Goal: Task Accomplishment & Management: Check status

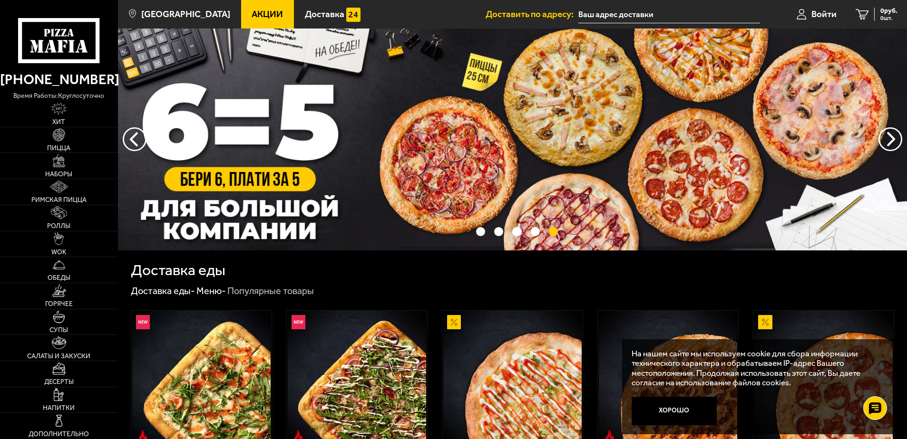
click at [610, 10] on input "text" at bounding box center [668, 15] width 181 height 18
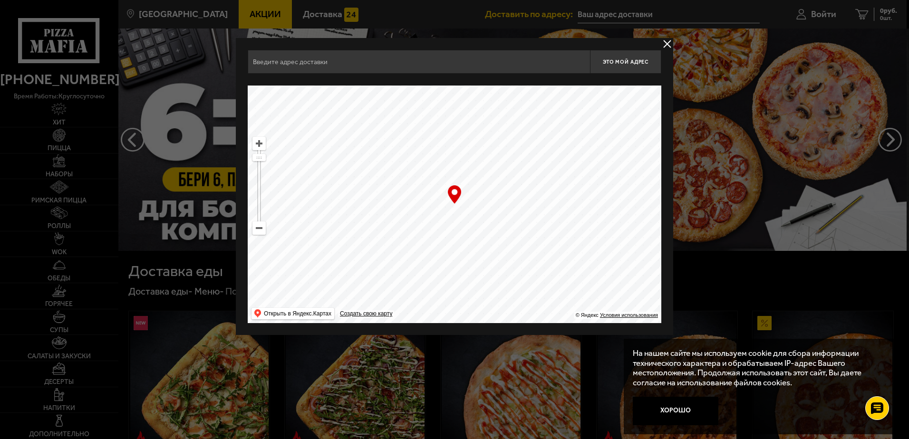
click at [391, 66] on input "text" at bounding box center [419, 62] width 342 height 24
type input "с"
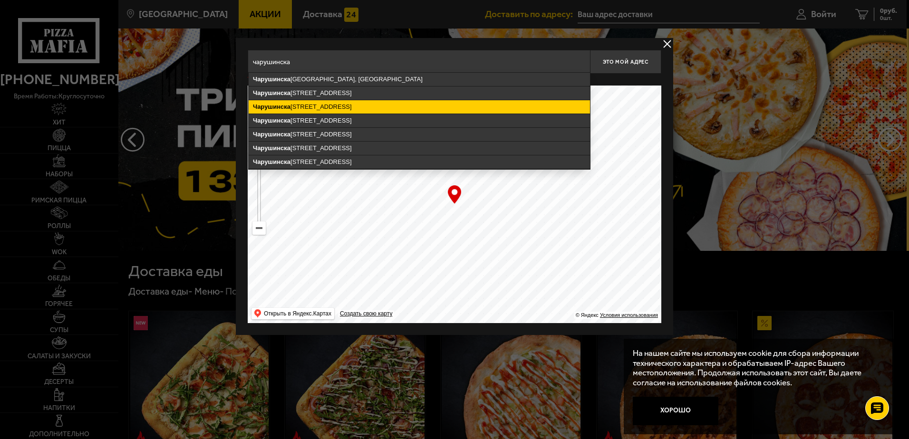
click at [411, 107] on ymaps "[STREET_ADDRESS]" at bounding box center [419, 106] width 341 height 13
type input "[STREET_ADDRESS]"
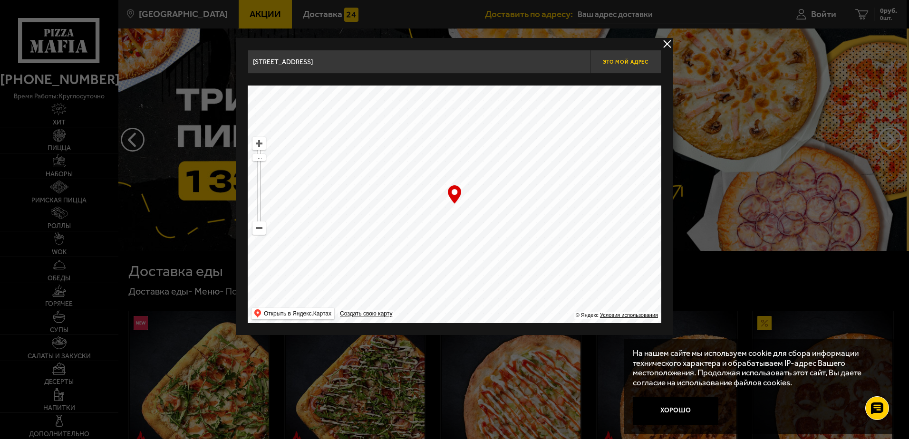
click at [614, 63] on span "Это мой адрес" at bounding box center [626, 62] width 46 height 6
type input "[STREET_ADDRESS]"
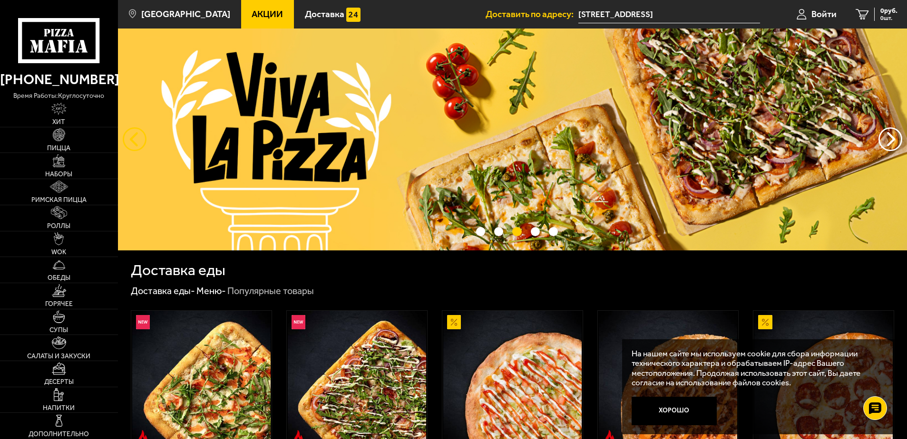
click at [135, 133] on button "следующий" at bounding box center [135, 139] width 24 height 24
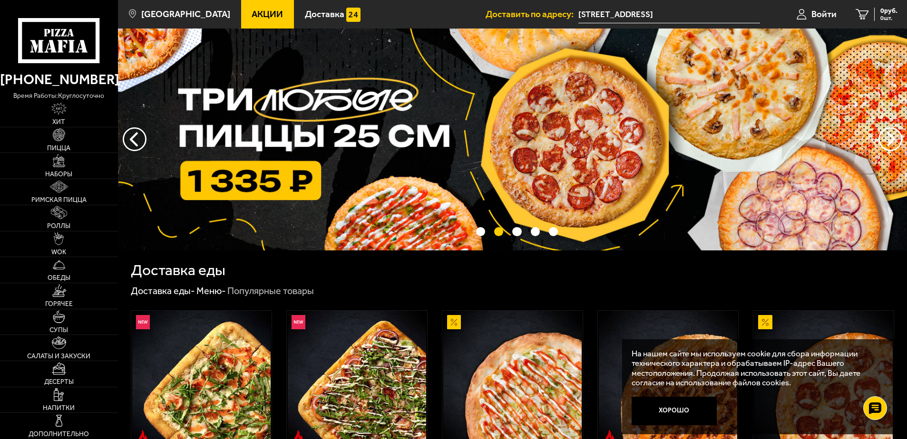
click at [429, 112] on img at bounding box center [512, 140] width 789 height 222
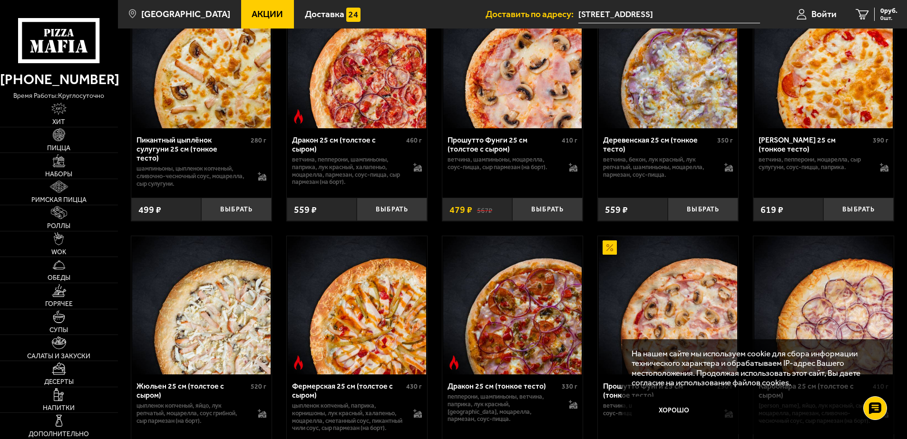
scroll to position [1522, 0]
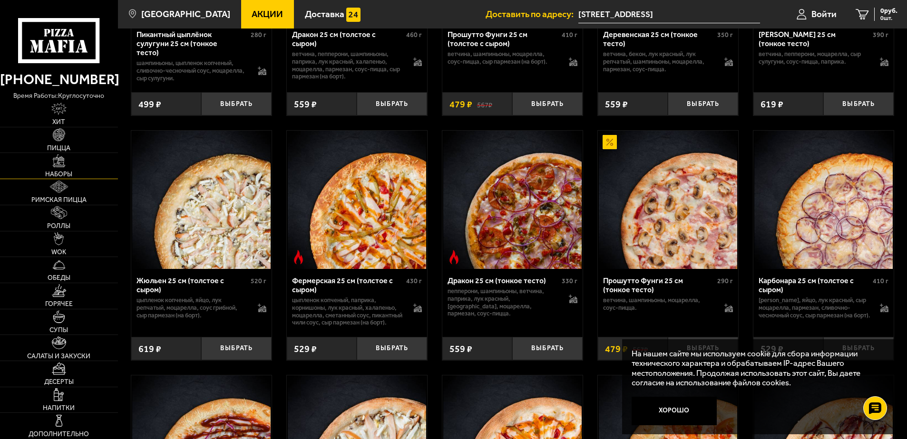
click at [62, 164] on img at bounding box center [59, 161] width 13 height 13
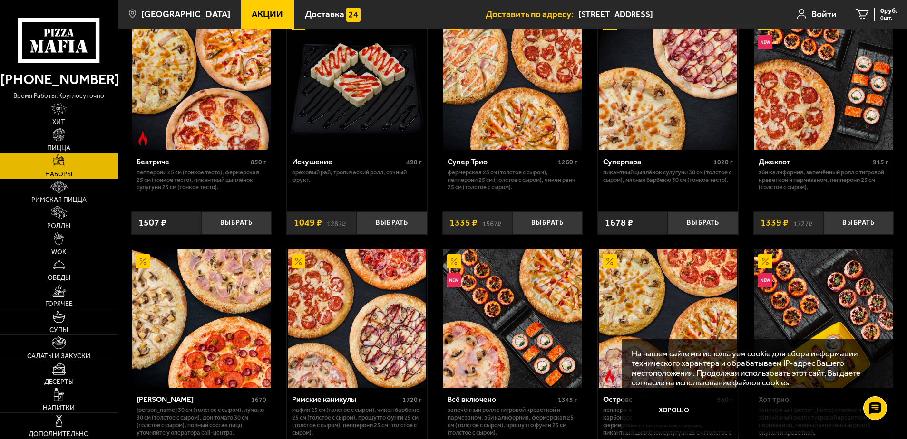
scroll to position [713, 0]
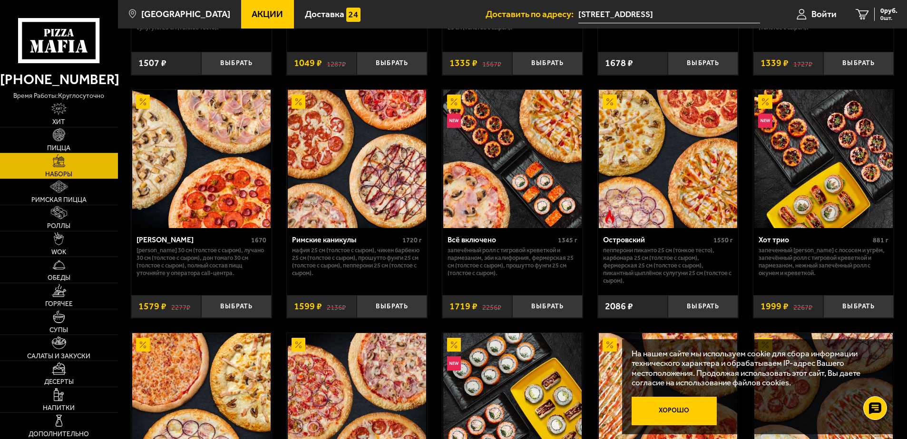
click at [672, 410] on button "Хорошо" at bounding box center [674, 411] width 85 height 29
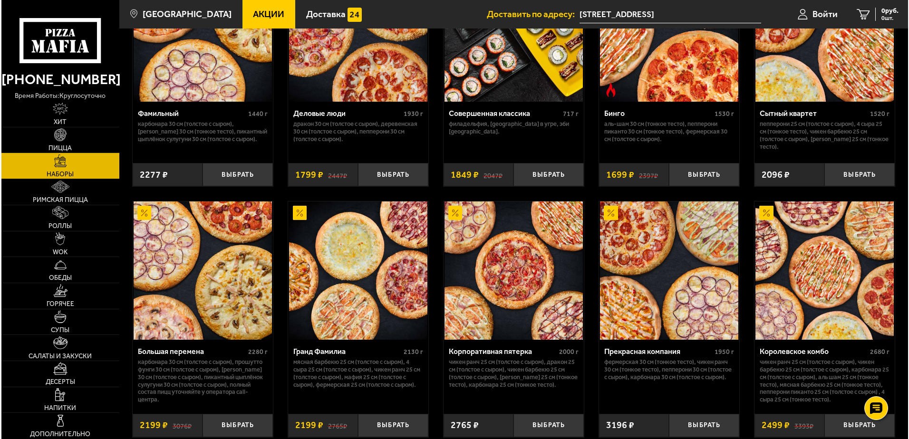
scroll to position [1094, 0]
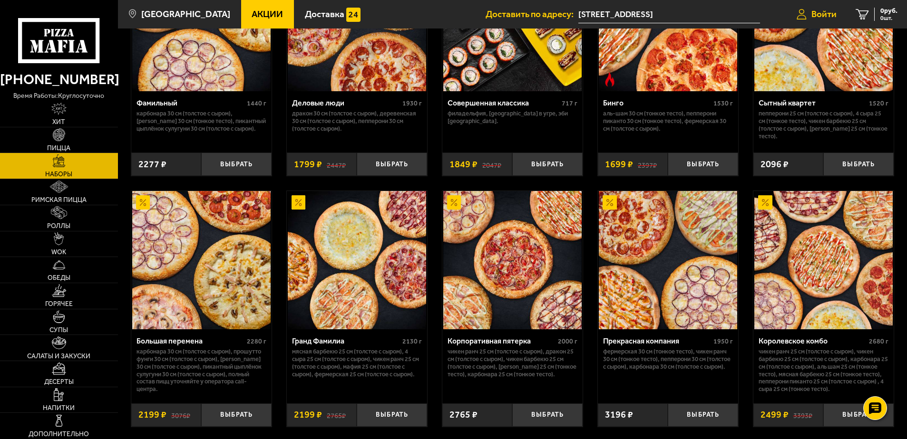
click at [822, 13] on span "Войти" at bounding box center [823, 14] width 25 height 9
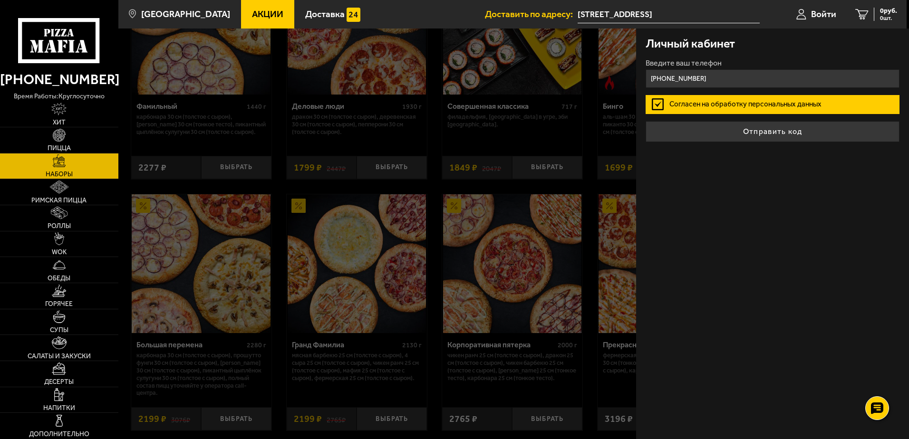
type input "[PHONE_NUMBER]"
click at [700, 106] on label "Согласен на обработку персональных данных" at bounding box center [773, 104] width 254 height 19
click at [0, 0] on input "Согласен на обработку персональных данных" at bounding box center [0, 0] width 0 height 0
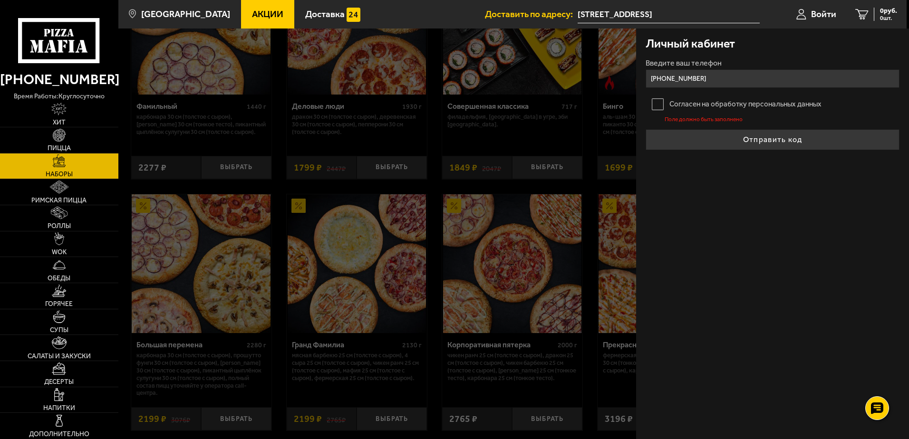
click at [698, 106] on label "Согласен на обработку персональных данных" at bounding box center [773, 104] width 254 height 19
click at [0, 0] on input "Согласен на обработку персональных данных" at bounding box center [0, 0] width 0 height 0
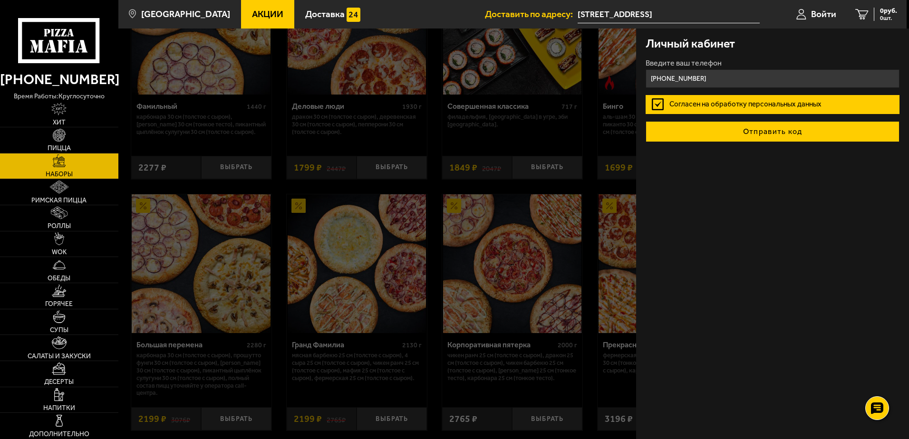
click at [731, 137] on button "Отправить код" at bounding box center [773, 131] width 254 height 21
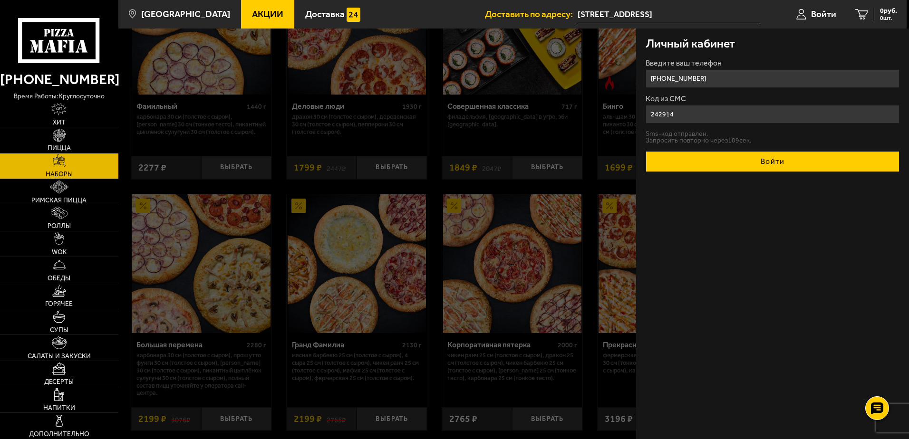
type input "242914"
click at [724, 160] on button "Войти" at bounding box center [773, 161] width 254 height 21
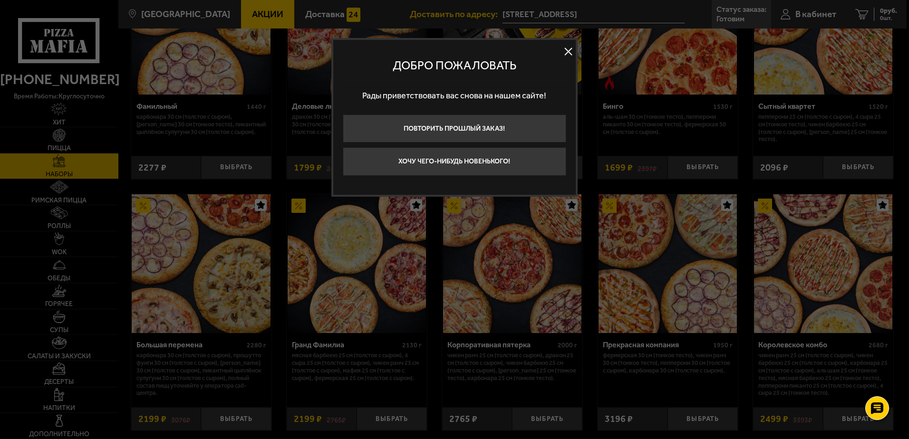
click at [568, 55] on button at bounding box center [569, 52] width 14 height 14
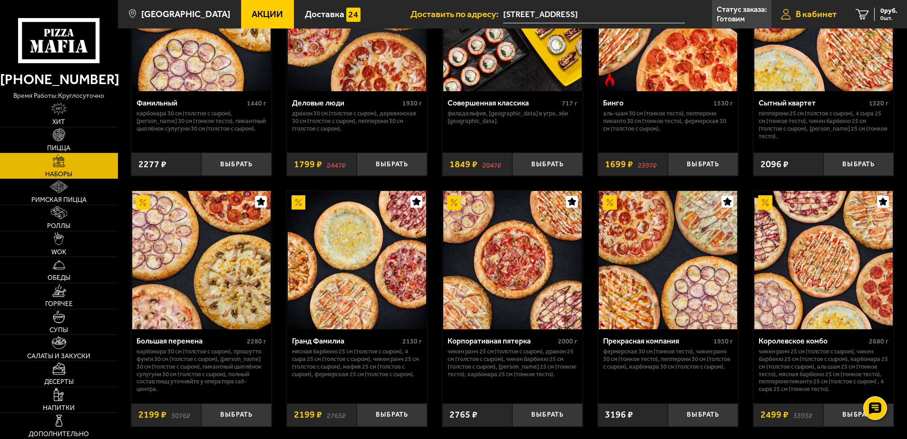
click at [786, 8] on link "В кабинет" at bounding box center [808, 14] width 75 height 29
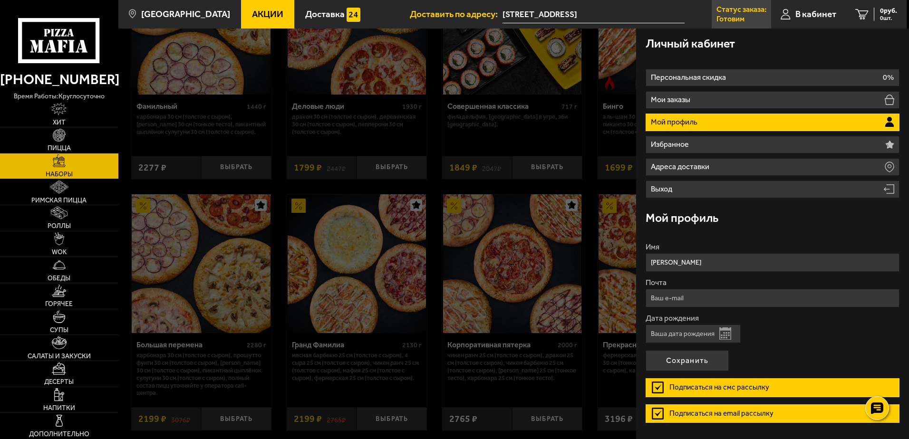
click at [737, 13] on p "Статус заказа:" at bounding box center [742, 10] width 50 height 8
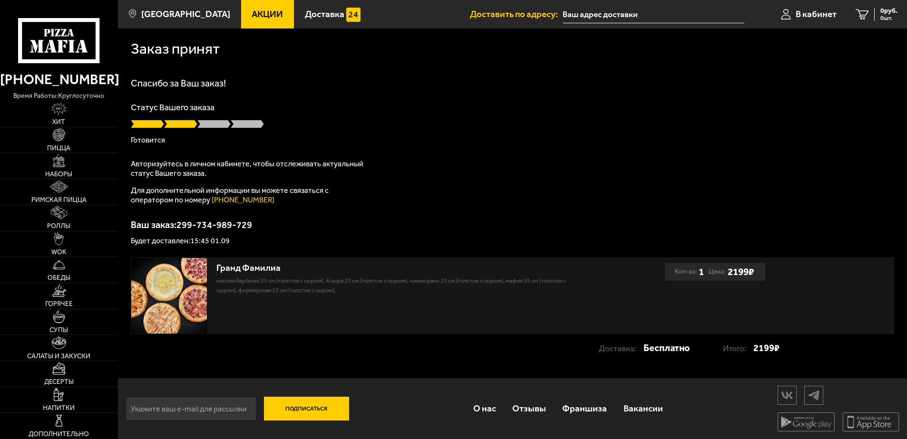
type input "Чарушинская улица, 26к1"
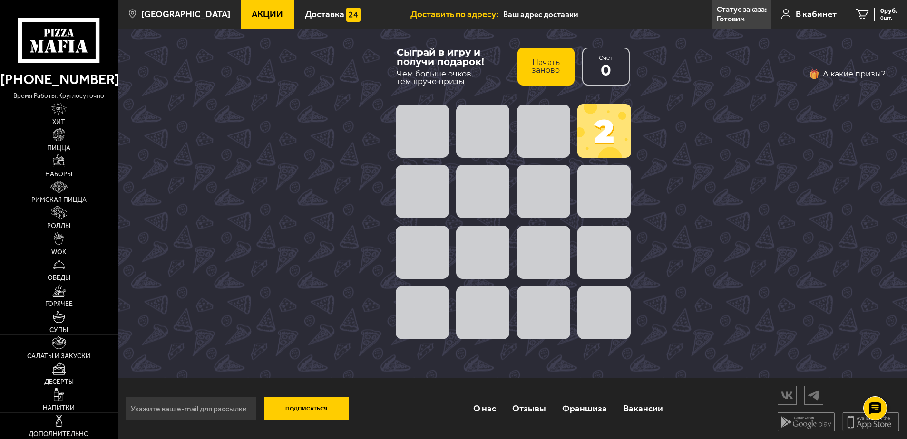
click at [597, 128] on span at bounding box center [604, 131] width 54 height 54
click at [599, 176] on span at bounding box center [603, 191] width 53 height 53
drag, startPoint x: 601, startPoint y: 137, endPoint x: 557, endPoint y: 141, distance: 44.4
click at [557, 141] on div "2" at bounding box center [513, 222] width 243 height 243
click at [556, 140] on span at bounding box center [543, 131] width 53 height 53
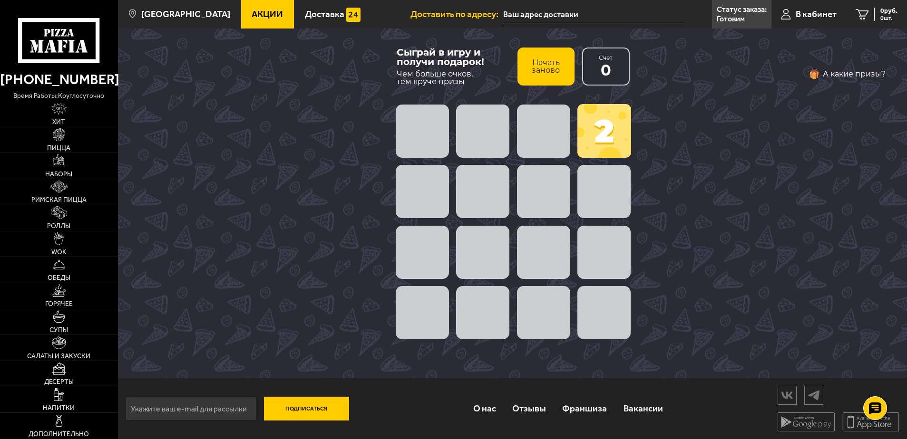
click at [476, 146] on span at bounding box center [482, 131] width 53 height 53
click at [550, 73] on button "Начать заново" at bounding box center [545, 67] width 57 height 38
click at [542, 68] on button "Начать заново" at bounding box center [545, 67] width 57 height 38
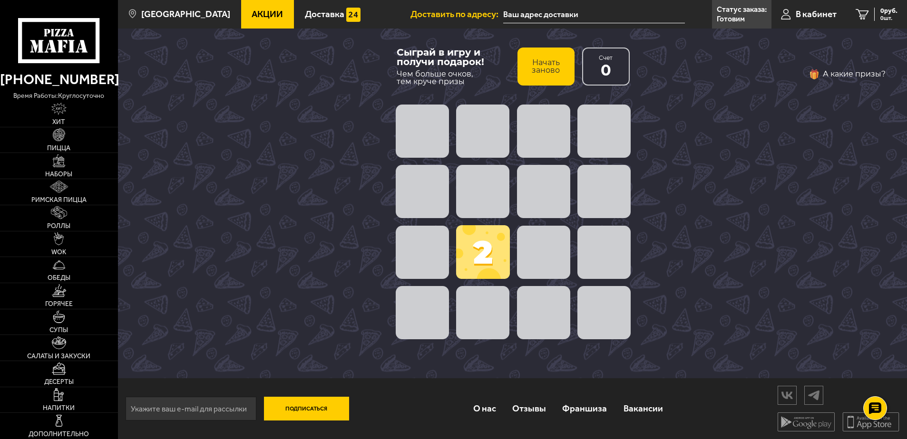
click at [485, 253] on span at bounding box center [483, 252] width 54 height 54
drag, startPoint x: 517, startPoint y: 245, endPoint x: 522, endPoint y: 251, distance: 7.1
click at [521, 251] on span at bounding box center [543, 252] width 53 height 53
click at [530, 255] on span at bounding box center [543, 252] width 53 height 53
drag, startPoint x: 488, startPoint y: 266, endPoint x: 407, endPoint y: 292, distance: 84.2
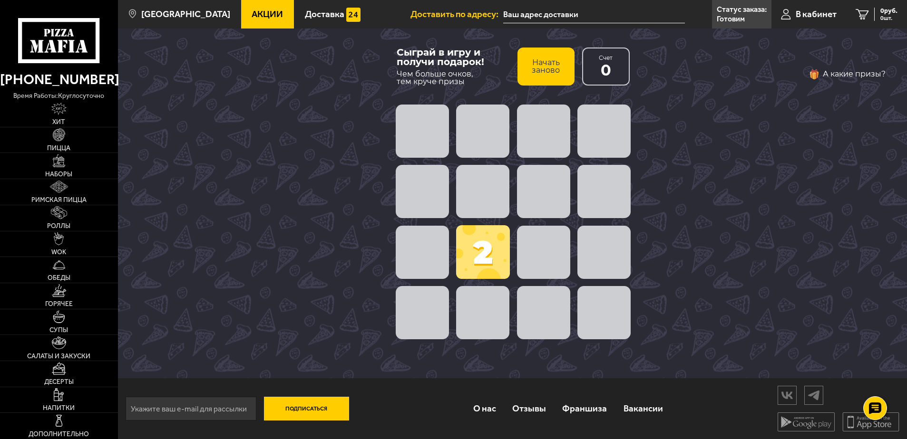
click at [483, 267] on span at bounding box center [483, 252] width 54 height 54
drag, startPoint x: 408, startPoint y: 294, endPoint x: 475, endPoint y: 257, distance: 76.6
click at [410, 294] on span at bounding box center [422, 312] width 53 height 53
drag, startPoint x: 478, startPoint y: 254, endPoint x: 404, endPoint y: 299, distance: 86.2
click at [404, 302] on div "2" at bounding box center [513, 222] width 243 height 243
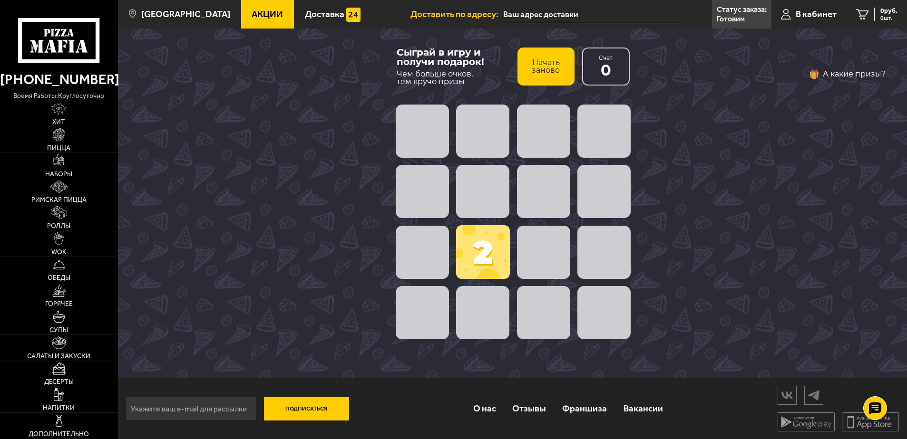
click at [523, 120] on span at bounding box center [543, 131] width 53 height 53
click at [453, 132] on div at bounding box center [513, 131] width 243 height 61
drag, startPoint x: 536, startPoint y: 234, endPoint x: 523, endPoint y: 232, distance: 13.1
click at [533, 234] on span at bounding box center [543, 252] width 53 height 53
drag, startPoint x: 518, startPoint y: 234, endPoint x: 509, endPoint y: 244, distance: 14.1
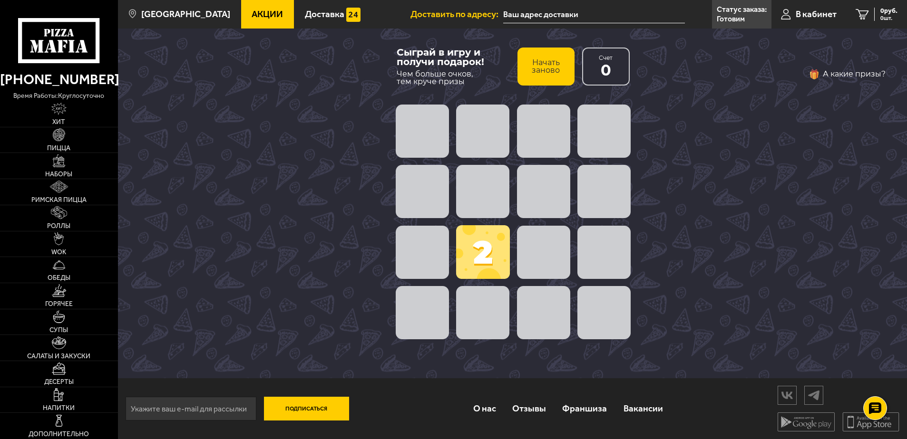
click at [517, 234] on span at bounding box center [543, 252] width 53 height 53
click at [488, 275] on span at bounding box center [483, 252] width 54 height 54
click at [529, 246] on span at bounding box center [543, 252] width 53 height 53
click at [496, 254] on span at bounding box center [483, 252] width 54 height 54
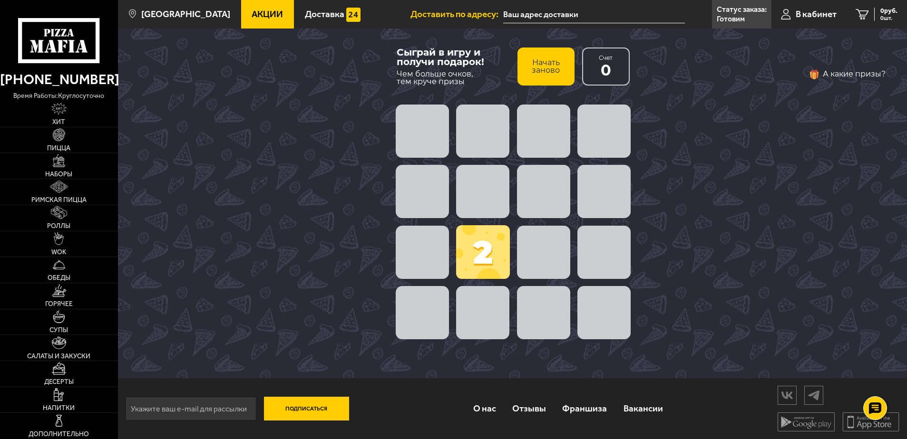
drag, startPoint x: 477, startPoint y: 259, endPoint x: 434, endPoint y: 289, distance: 52.0
click at [437, 287] on div "2" at bounding box center [513, 222] width 243 height 243
drag, startPoint x: 429, startPoint y: 304, endPoint x: 475, endPoint y: 246, distance: 74.4
click at [429, 298] on span at bounding box center [422, 312] width 53 height 53
click at [477, 244] on span at bounding box center [483, 252] width 54 height 54
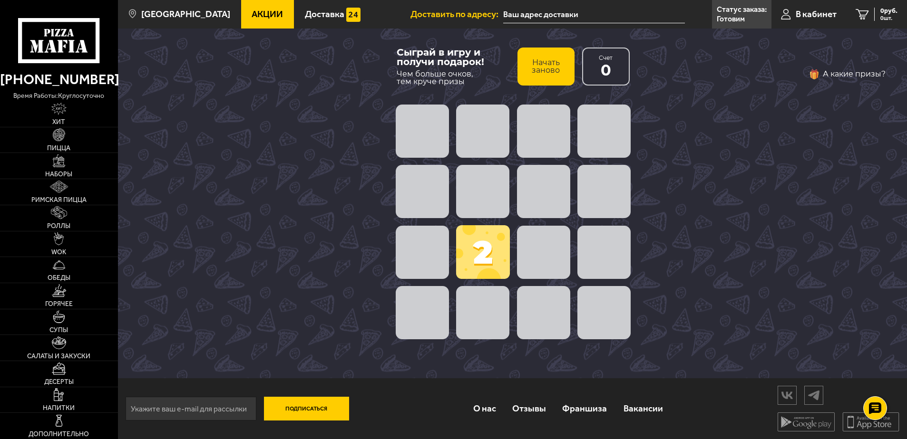
click at [477, 244] on span at bounding box center [483, 252] width 54 height 54
